Goal: Task Accomplishment & Management: Manage account settings

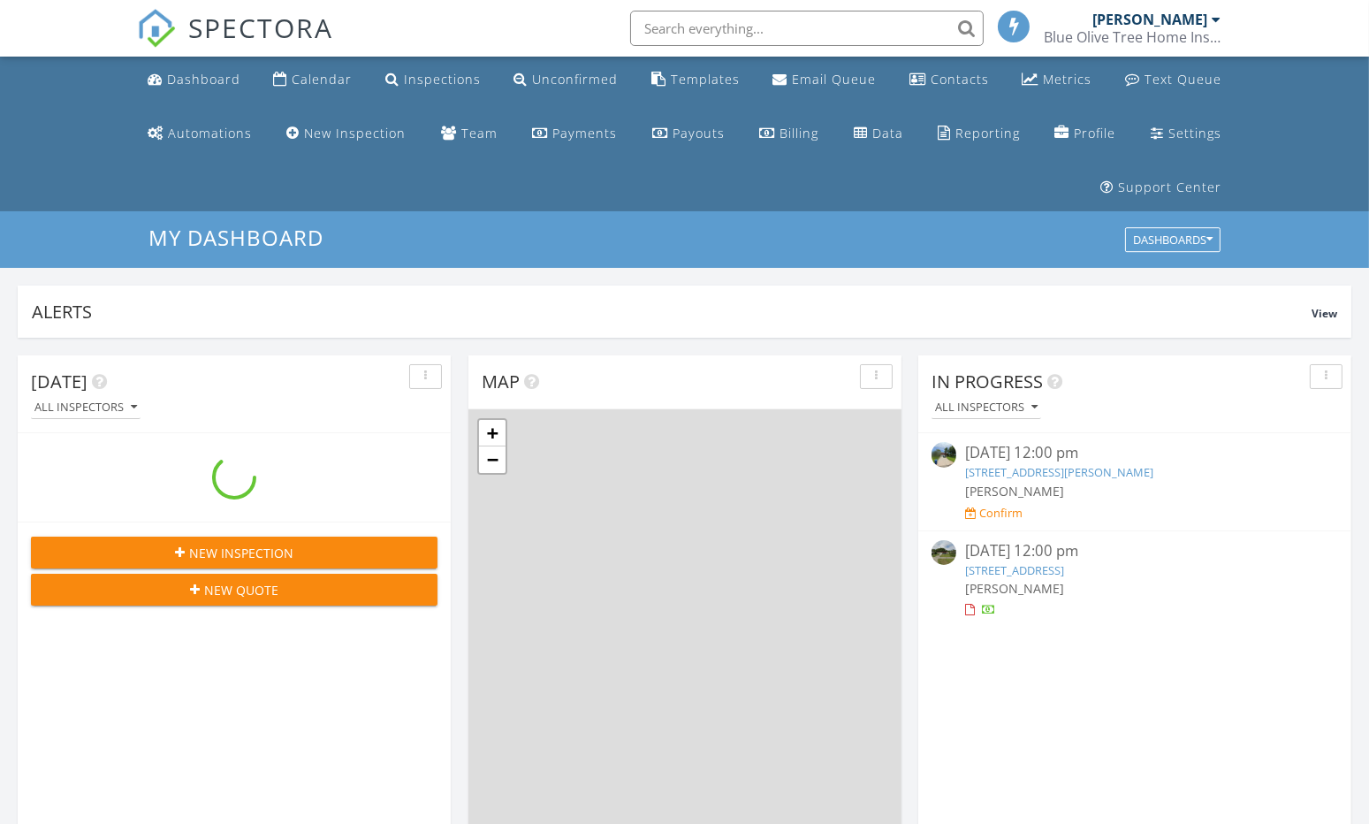
scroll to position [1636, 1396]
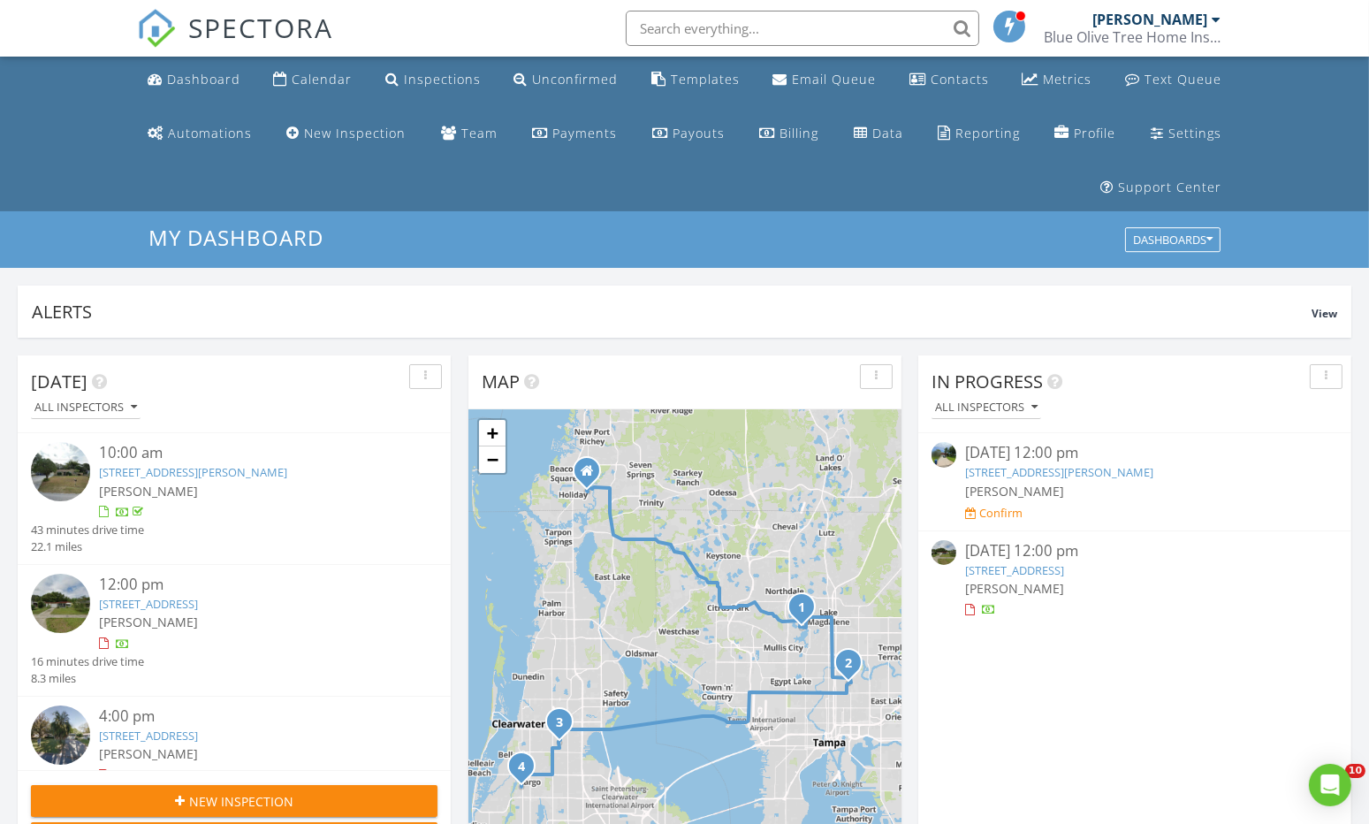
click at [1064, 571] on link "6404 N 20th St, Tampa, FL 33610" at bounding box center [1014, 570] width 99 height 16
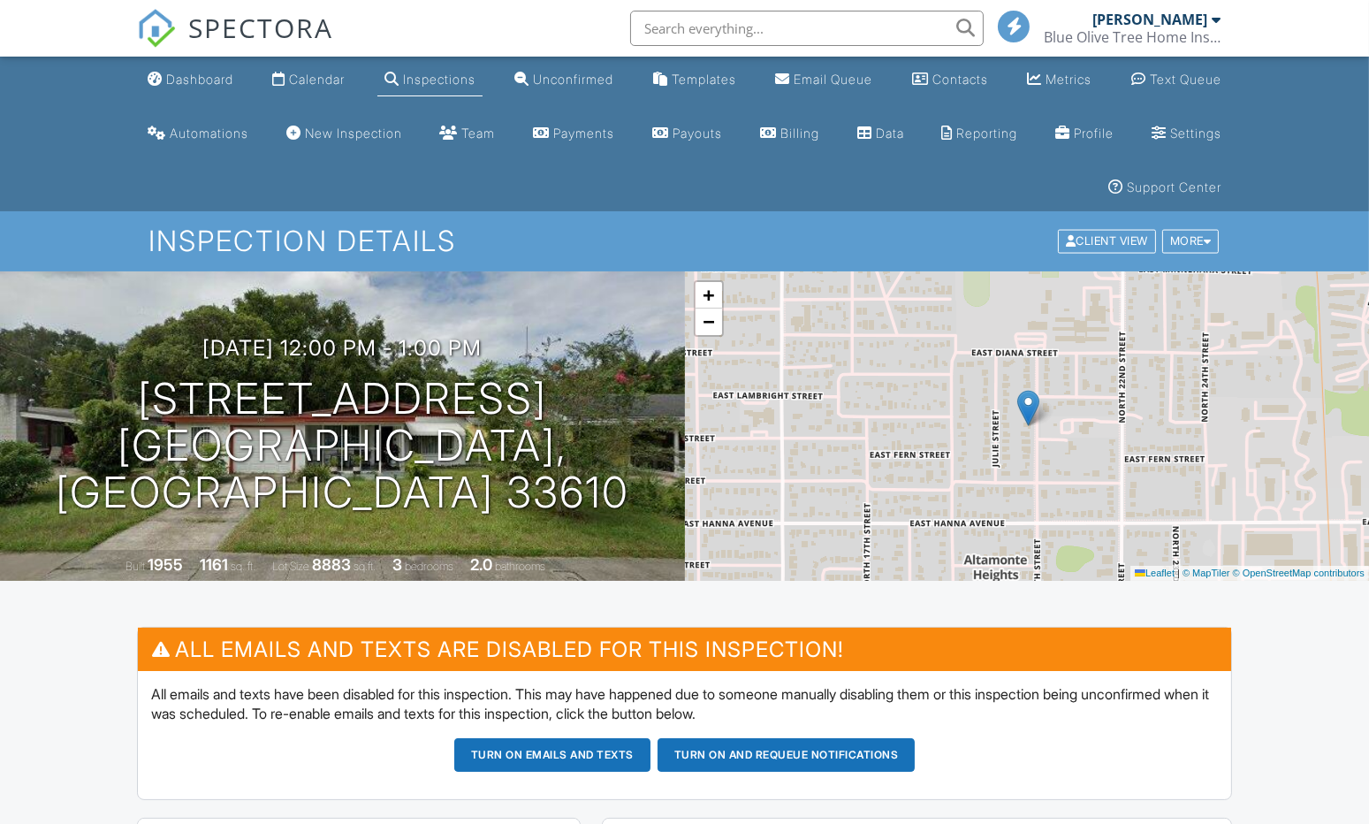
scroll to position [662, 0]
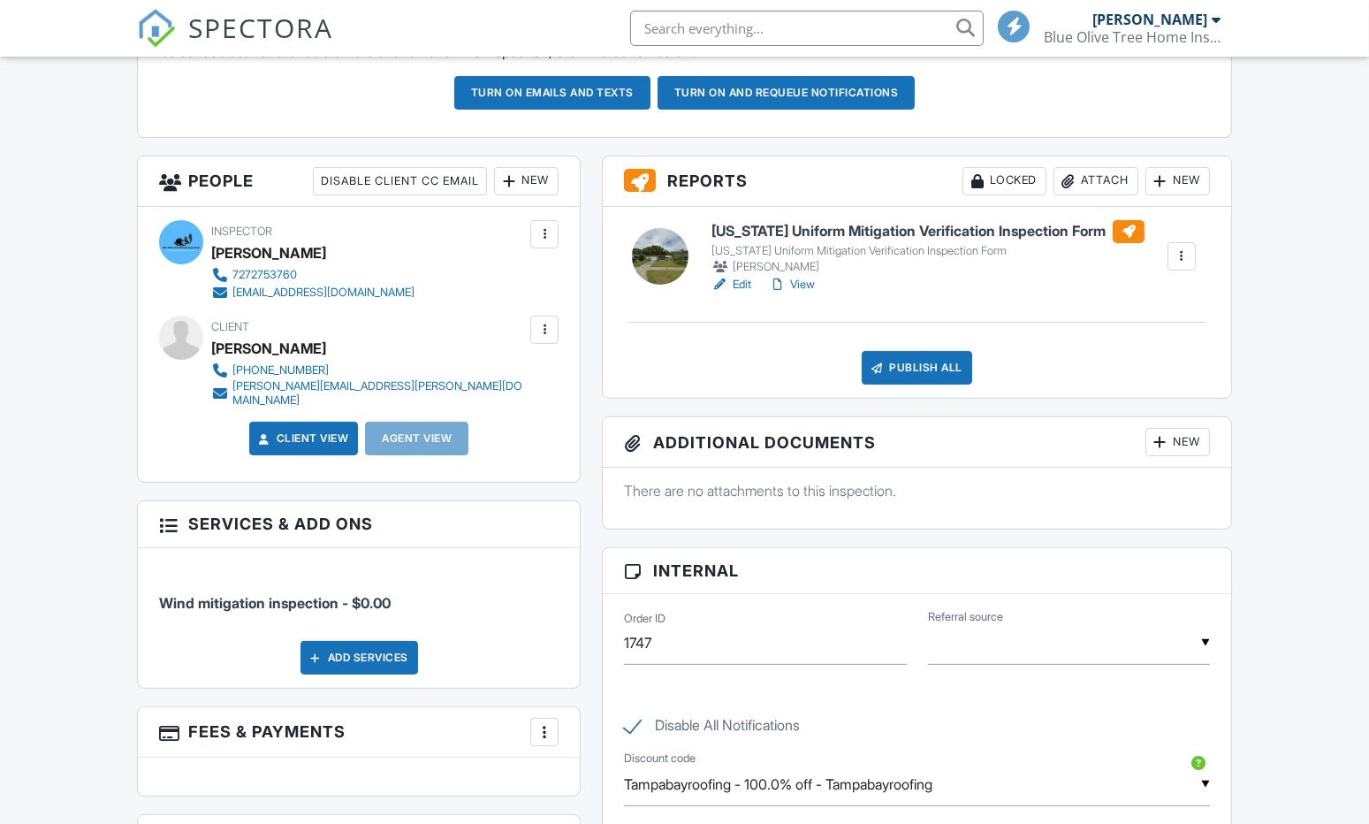
click at [603, 93] on button "Turn on emails and texts" at bounding box center [552, 93] width 196 height 34
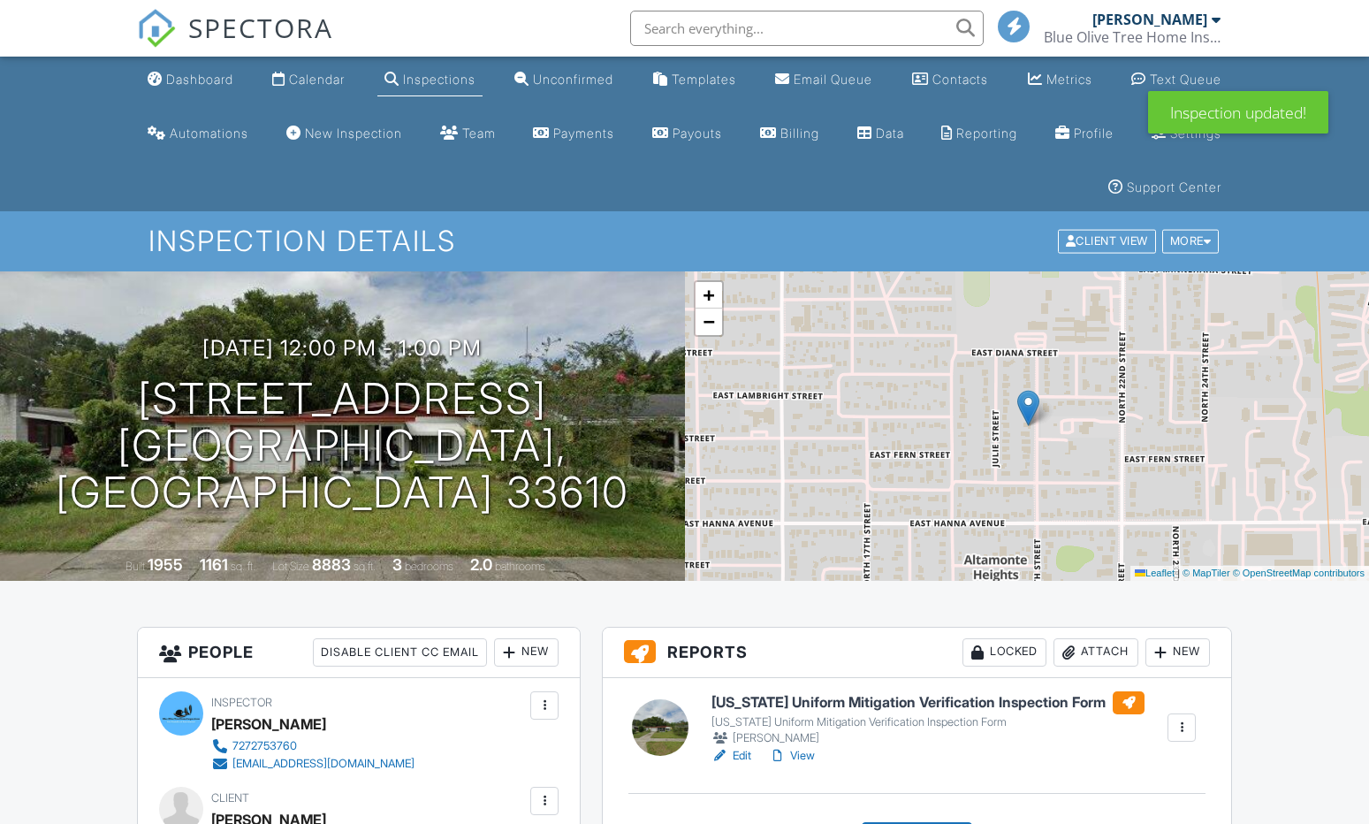
click at [523, 638] on div "New" at bounding box center [526, 652] width 65 height 28
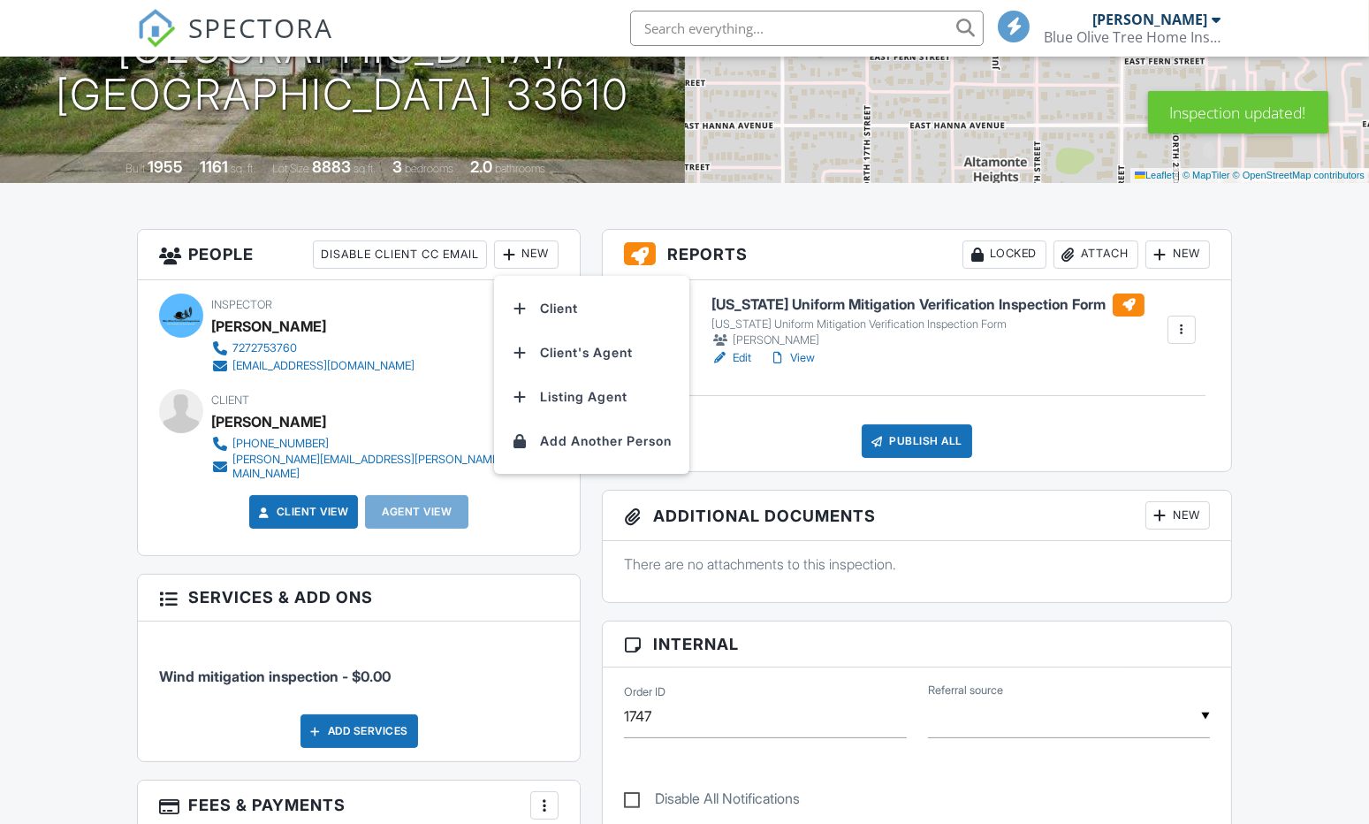
click at [546, 353] on li "Client's Agent" at bounding box center [592, 352] width 174 height 44
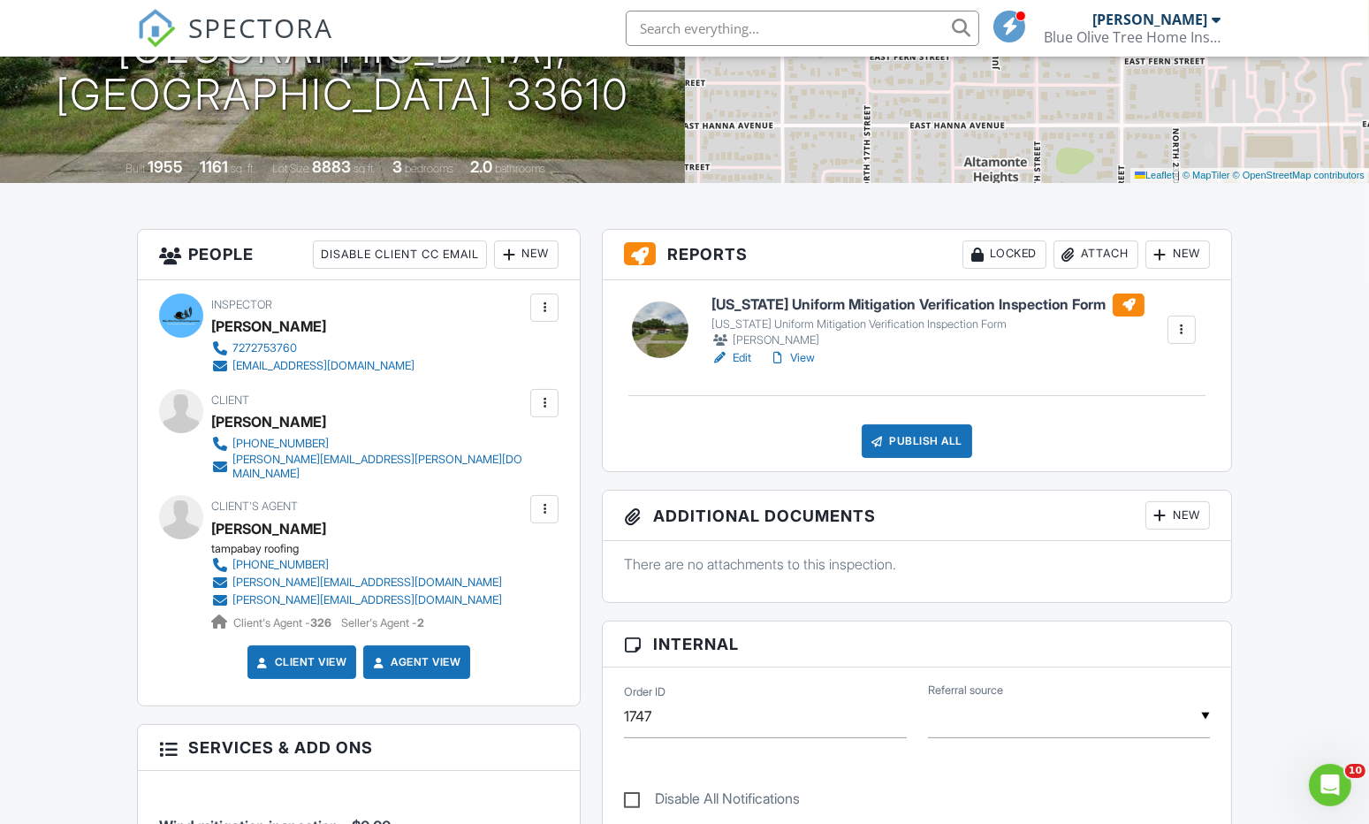
click at [726, 359] on div at bounding box center [720, 358] width 18 height 18
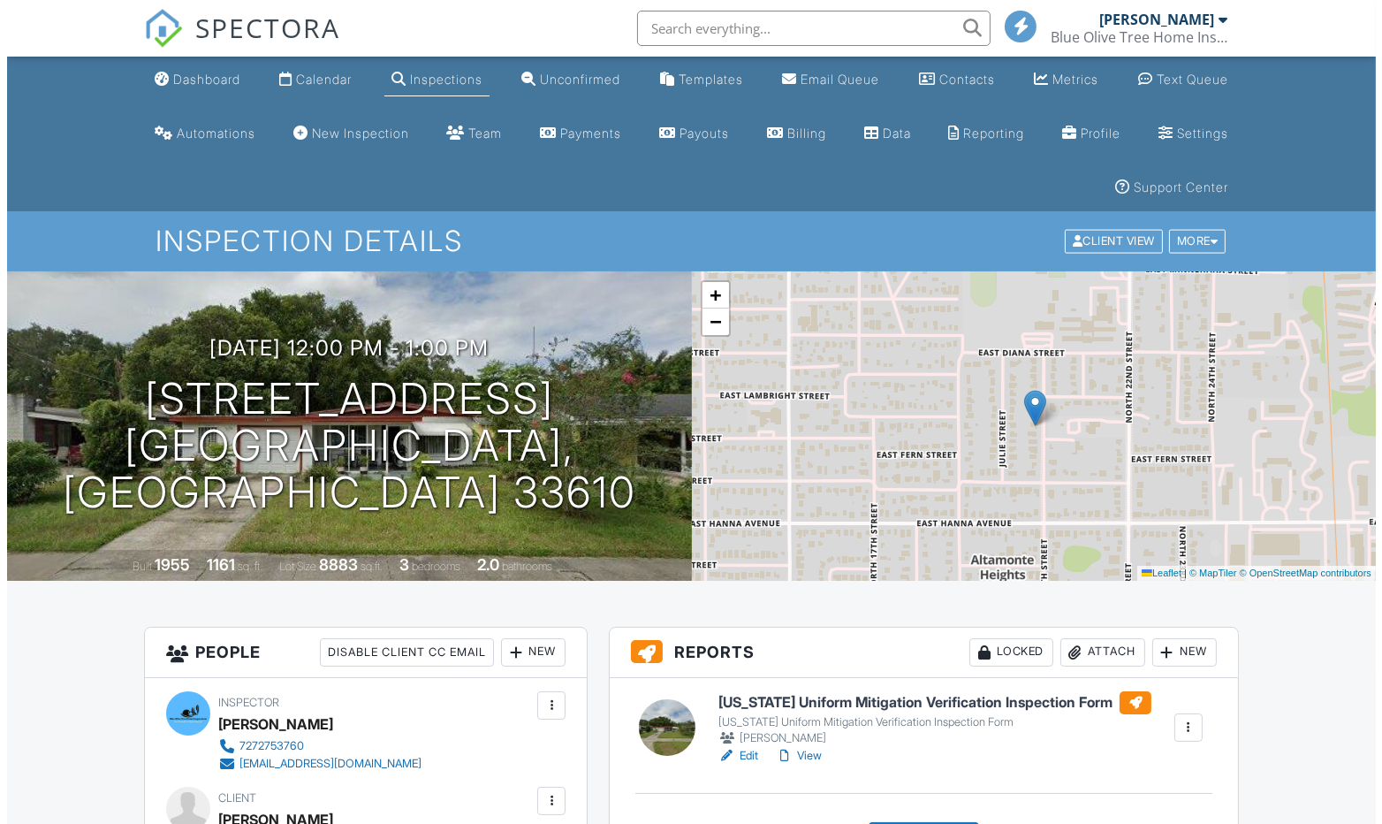
scroll to position [351, 0]
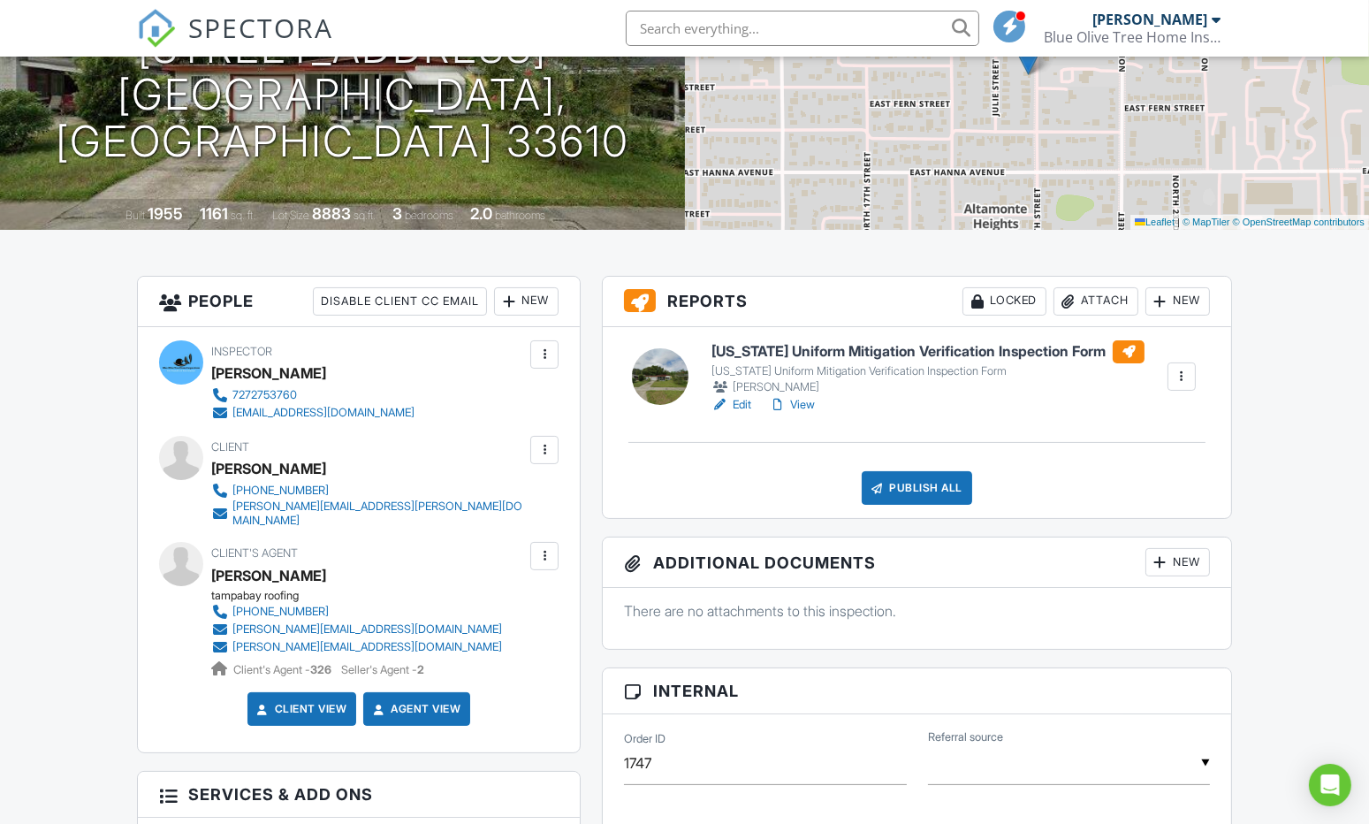
click at [944, 496] on div "Publish All" at bounding box center [917, 488] width 110 height 34
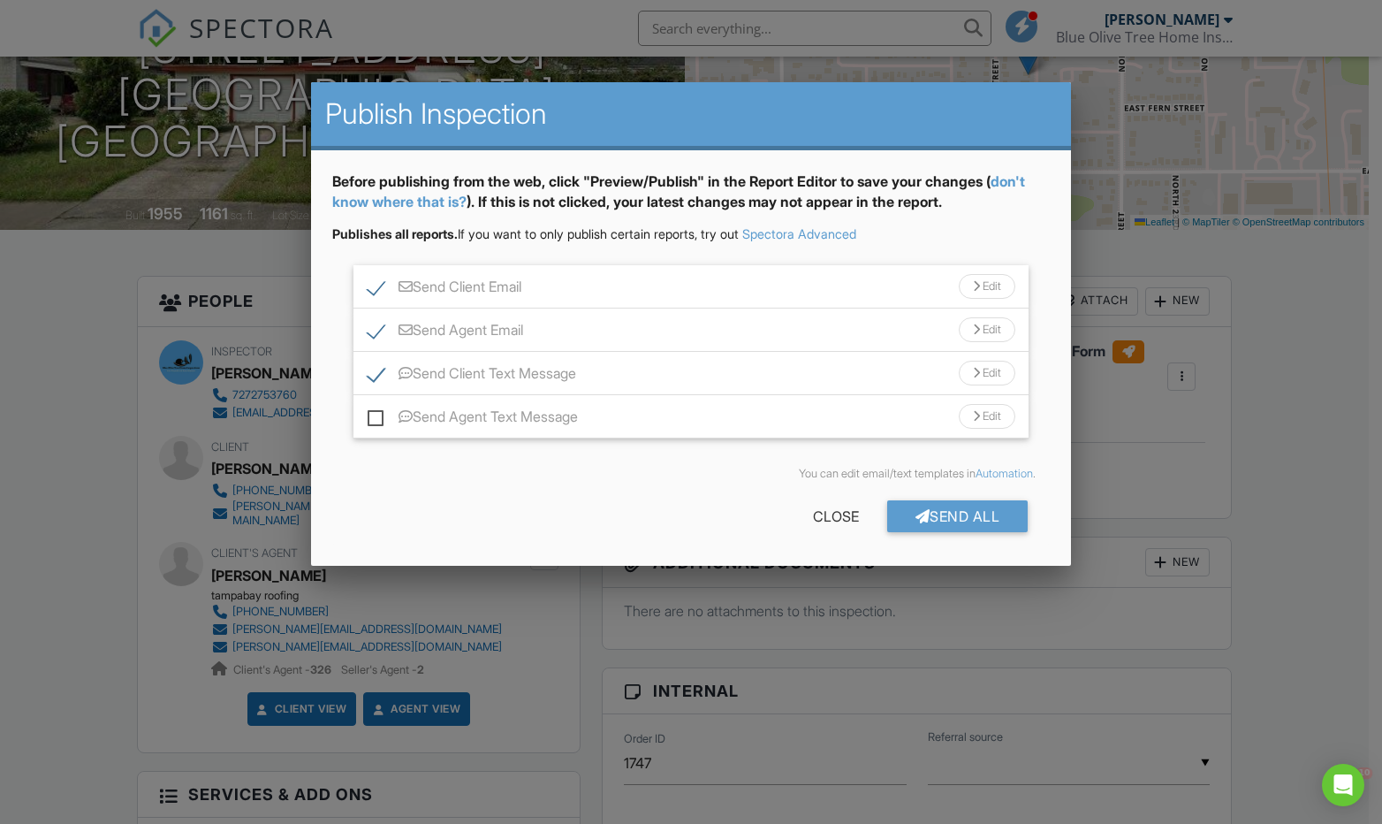
scroll to position [0, 0]
click at [946, 519] on div "Send All" at bounding box center [957, 516] width 141 height 32
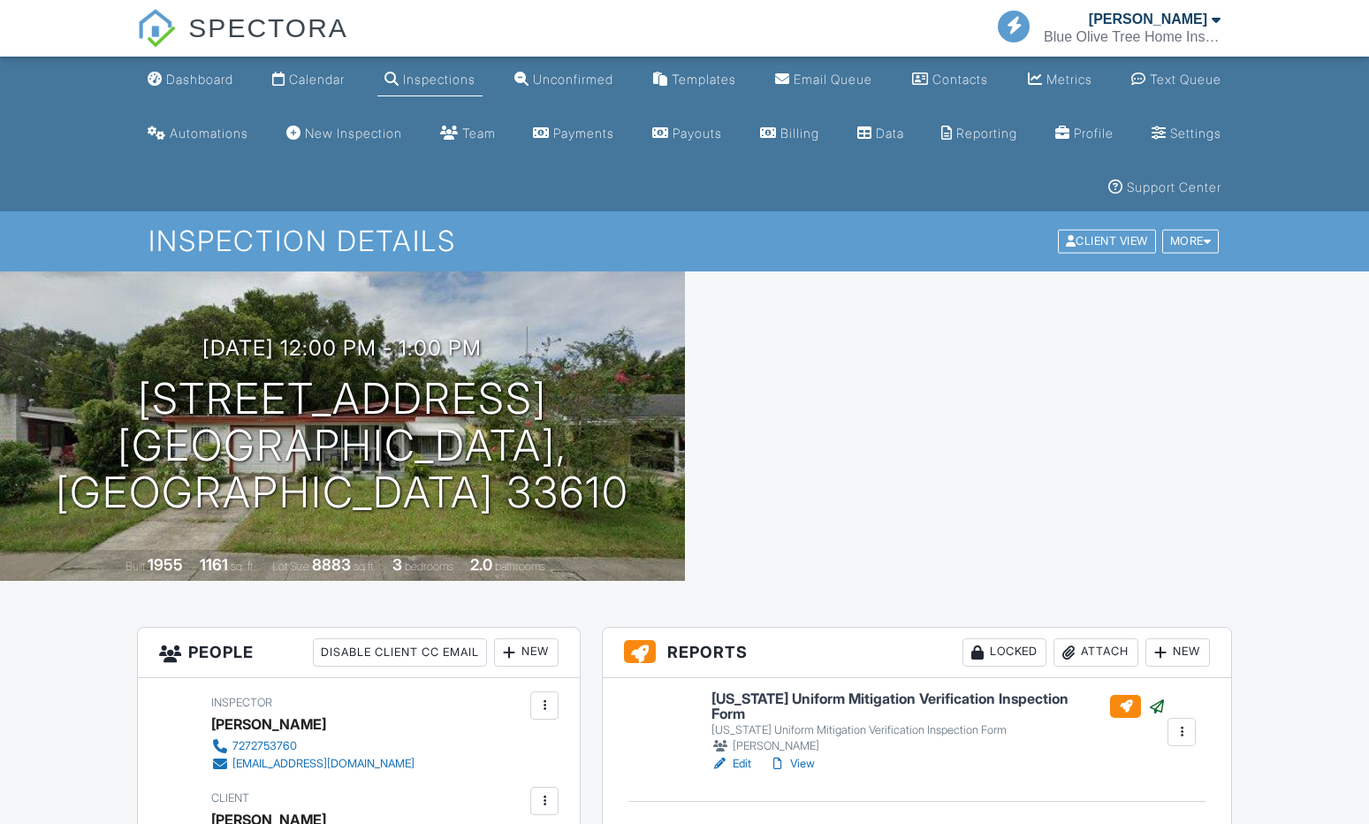
click at [201, 84] on div "Dashboard" at bounding box center [199, 79] width 67 height 15
